Goal: Register for event/course

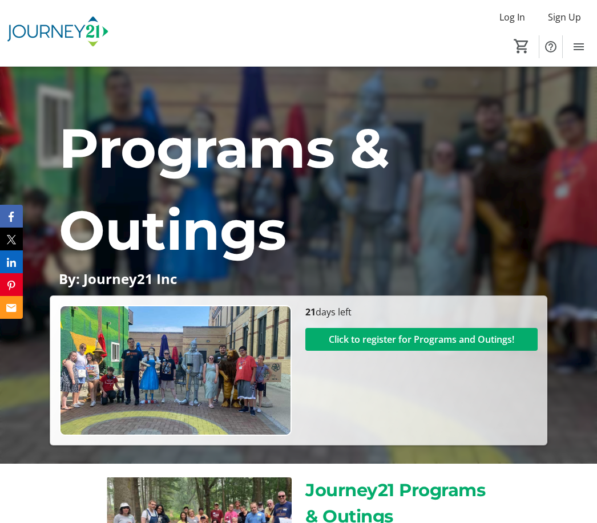
click at [415, 353] on span at bounding box center [421, 339] width 232 height 27
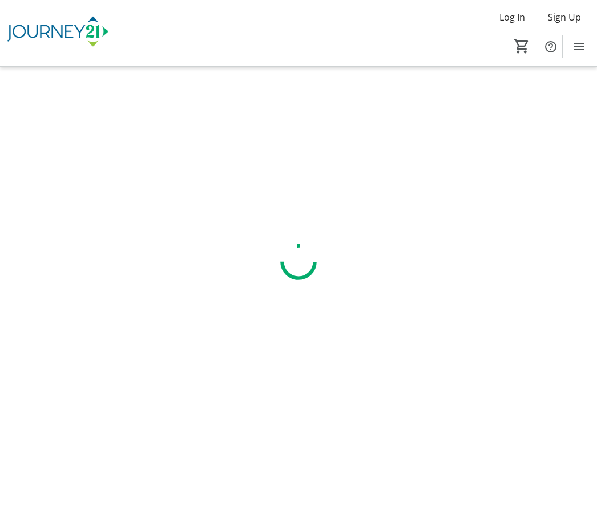
scroll to position [37, 0]
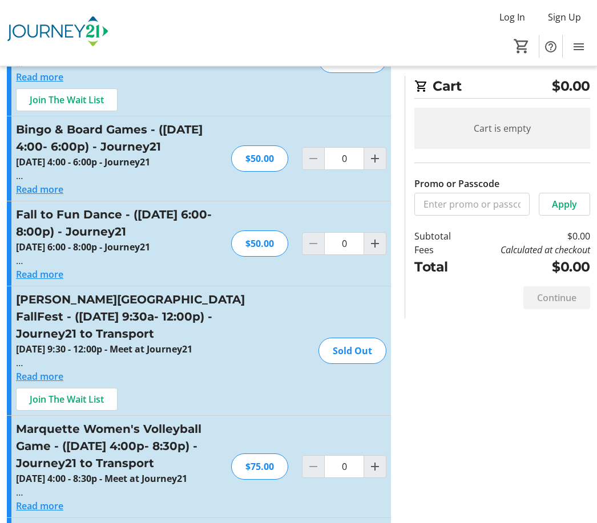
scroll to position [1150, 0]
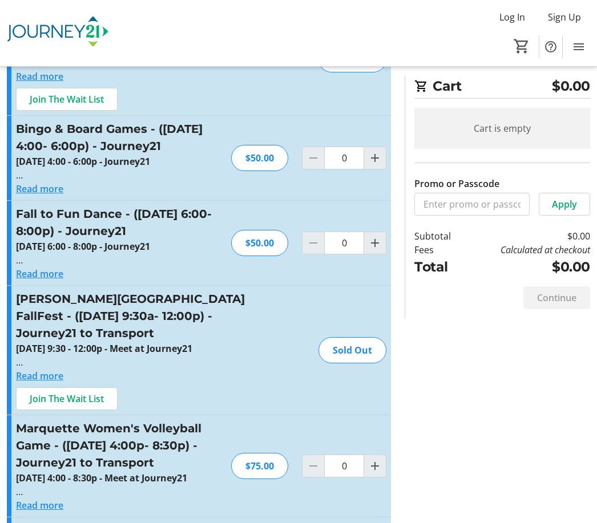
click at [151, 342] on h3 "[PERSON_NAME][GEOGRAPHIC_DATA] FallFest - ([DATE] 9:30a- 12:00p) - Journey21 to…" at bounding box center [140, 315] width 249 height 51
click at [87, 406] on span "Join The Wait List" at bounding box center [67, 399] width 74 height 14
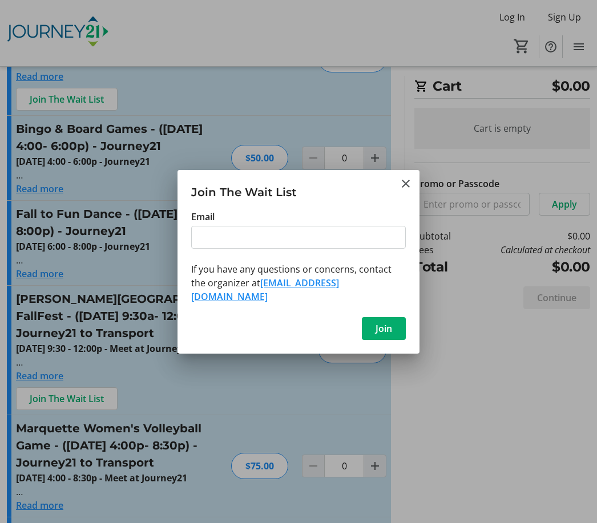
click at [405, 197] on tr-shared-feature-wait-list-dialog-ui "Join The Wait List Email If you have any questions or concerns, contact the org…" at bounding box center [298, 262] width 242 height 184
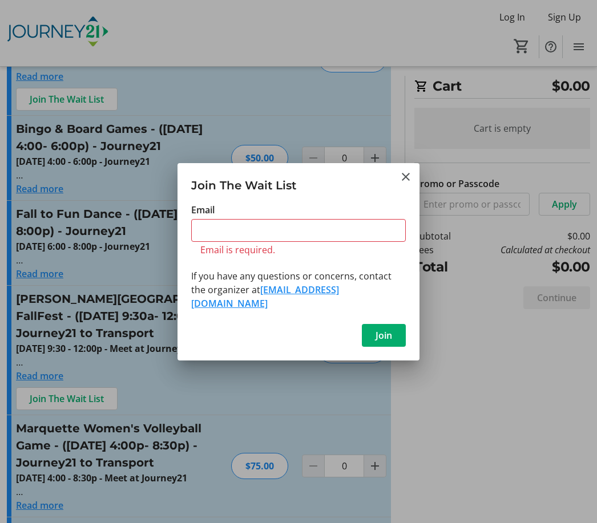
click at [409, 184] on mat-icon "Close" at bounding box center [406, 177] width 14 height 14
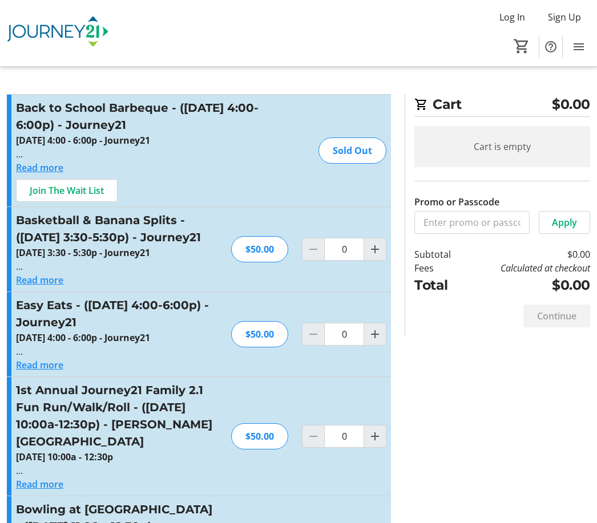
scroll to position [1150, 0]
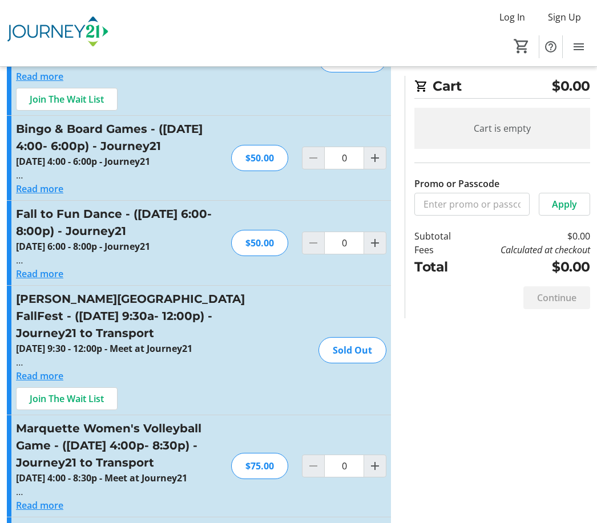
click at [47, 383] on button "Read more" at bounding box center [39, 376] width 47 height 14
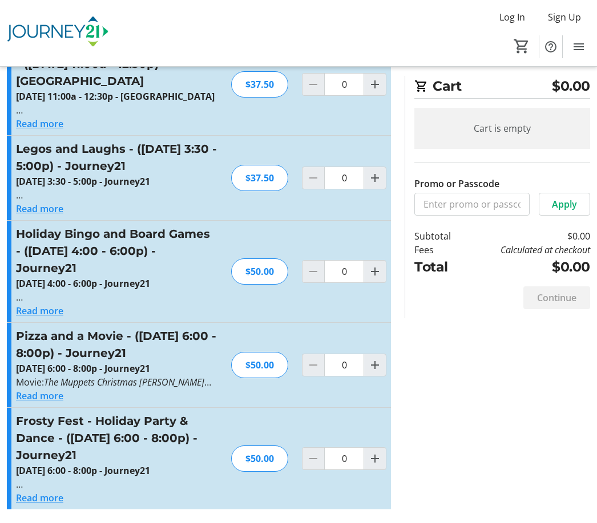
scroll to position [4504, 0]
click at [58, 505] on button "Read more" at bounding box center [39, 498] width 47 height 14
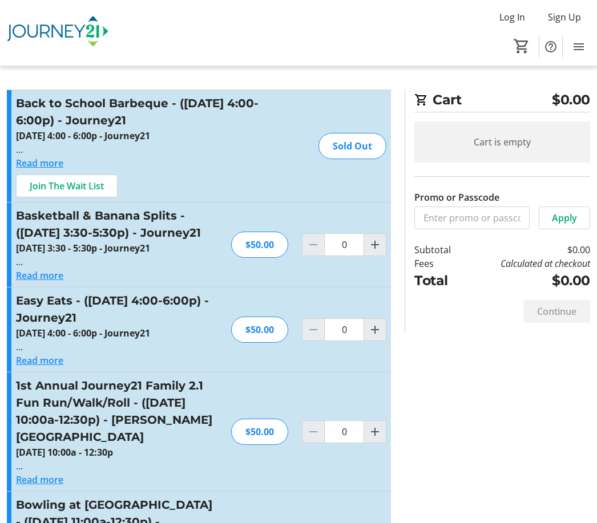
scroll to position [0, 0]
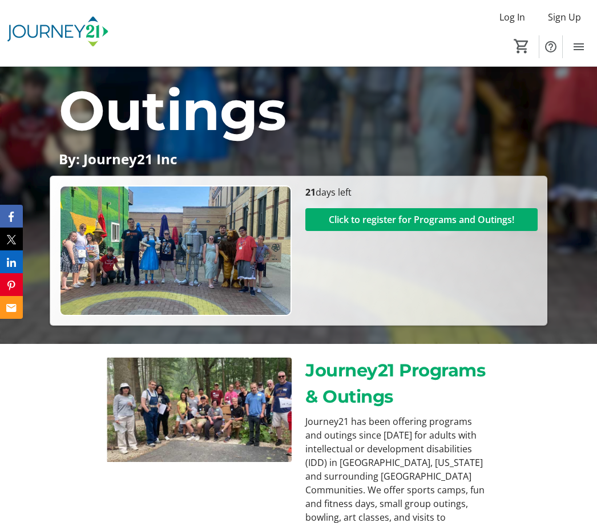
scroll to position [203, 0]
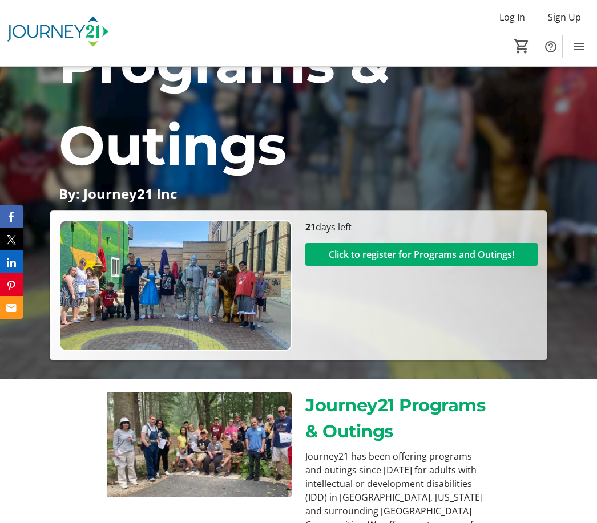
click at [396, 261] on span "Click to register for Programs and Outings!" at bounding box center [421, 255] width 185 height 14
